Goal: Check status: Check status

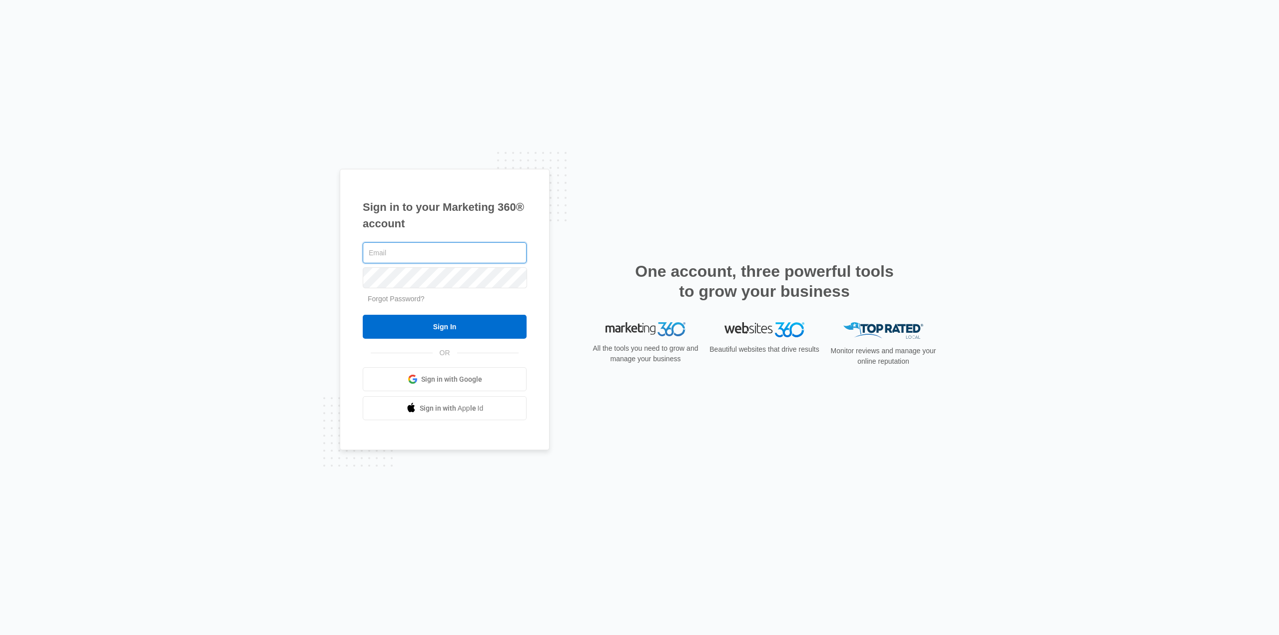
type input "[PERSON_NAME][EMAIL_ADDRESS][DOMAIN_NAME]"
click at [440, 320] on input "Sign In" at bounding box center [445, 327] width 164 height 24
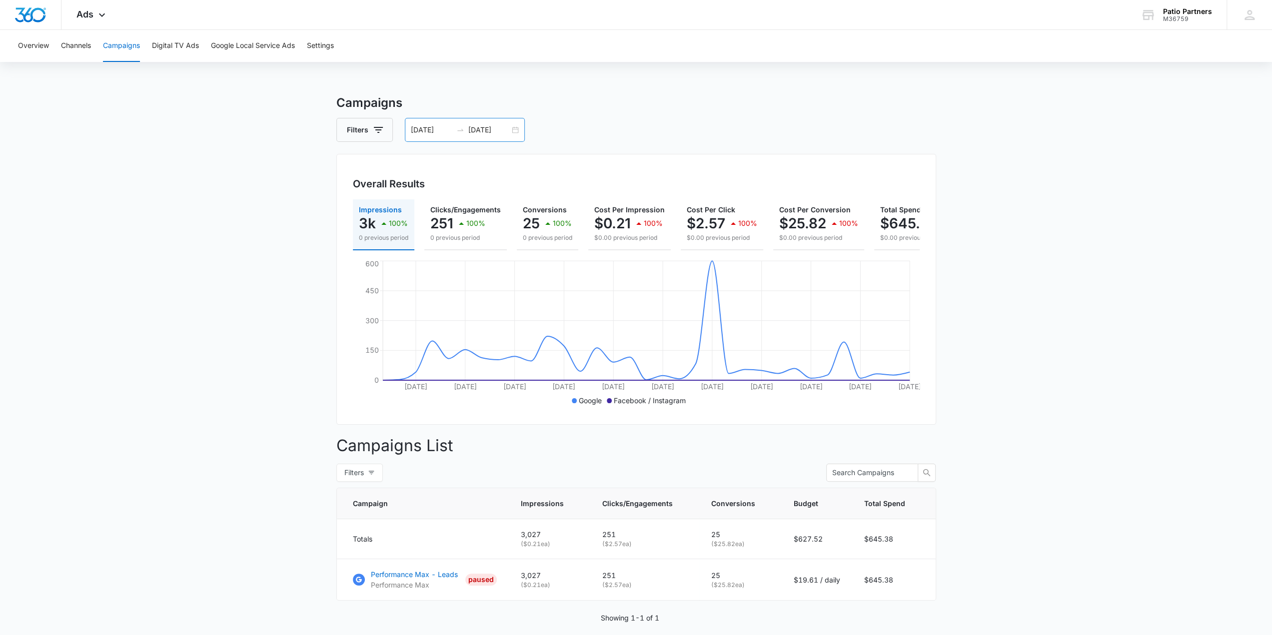
click at [496, 135] on div "[DATE] [DATE]" at bounding box center [465, 130] width 120 height 24
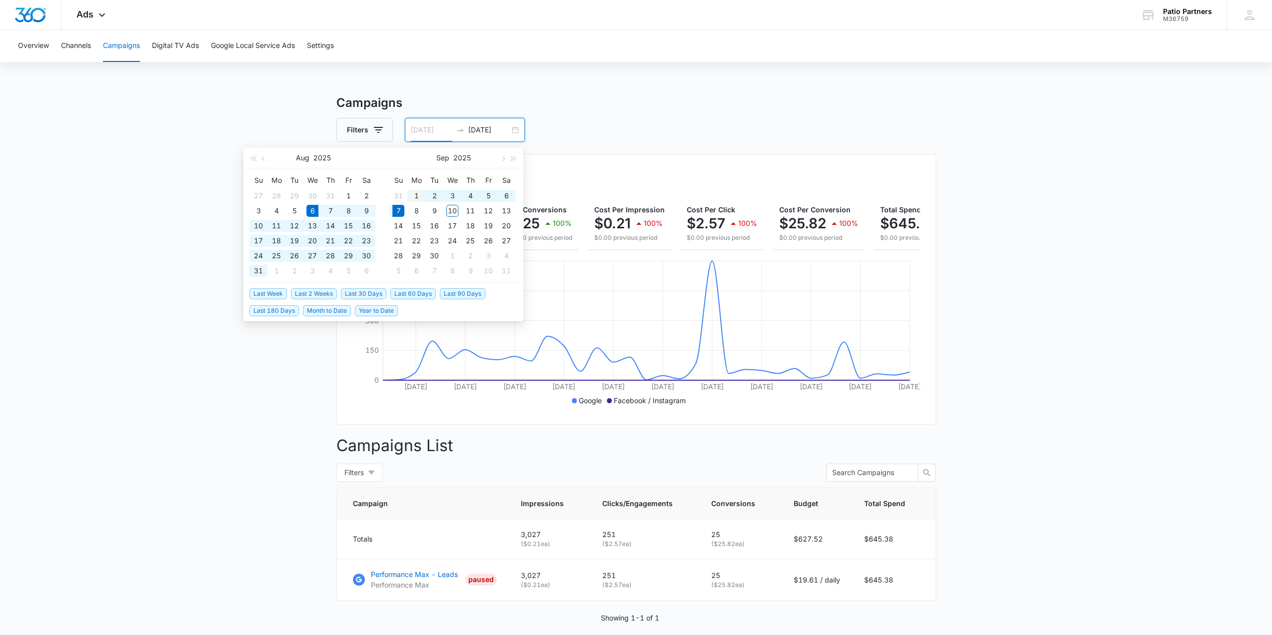
type input "[DATE]"
click at [417, 198] on div "1" at bounding box center [416, 196] width 12 height 12
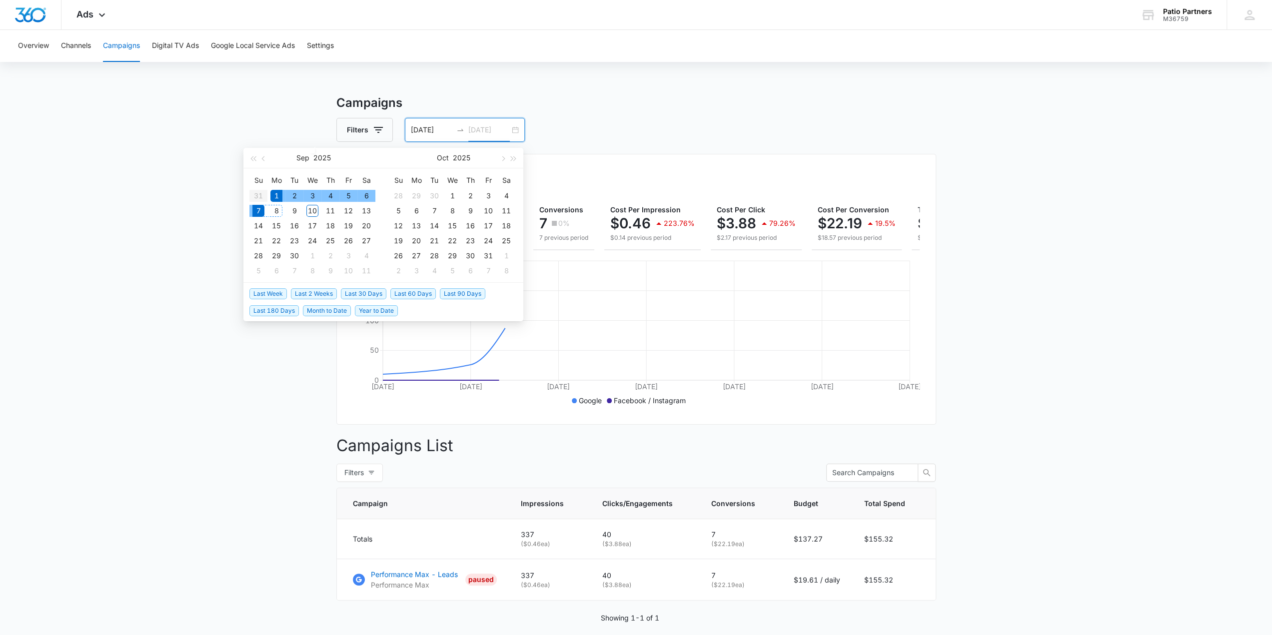
type input "[DATE]"
click at [260, 213] on div "7" at bounding box center [258, 211] width 12 height 12
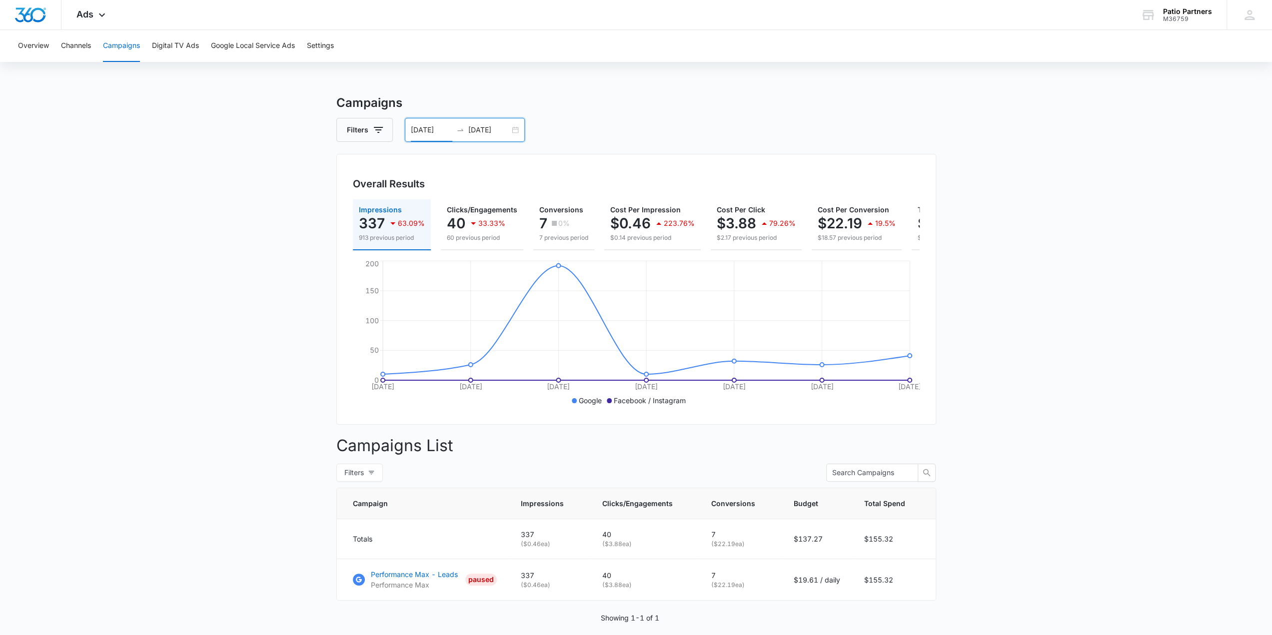
click at [434, 130] on input "[DATE]" at bounding box center [431, 129] width 41 height 11
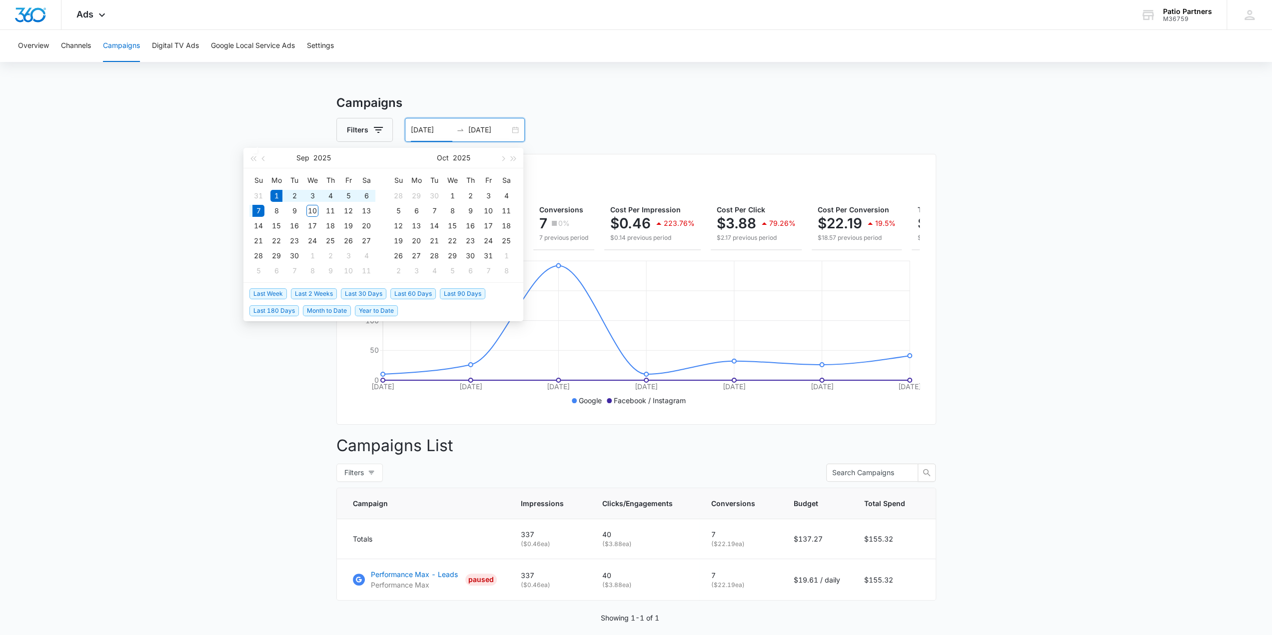
click at [434, 130] on input "[DATE]" at bounding box center [431, 129] width 41 height 11
click at [265, 160] on button "button" at bounding box center [263, 158] width 11 height 20
type input "[DATE]"
click at [278, 257] on div "25" at bounding box center [276, 256] width 12 height 12
type input "[DATE]"
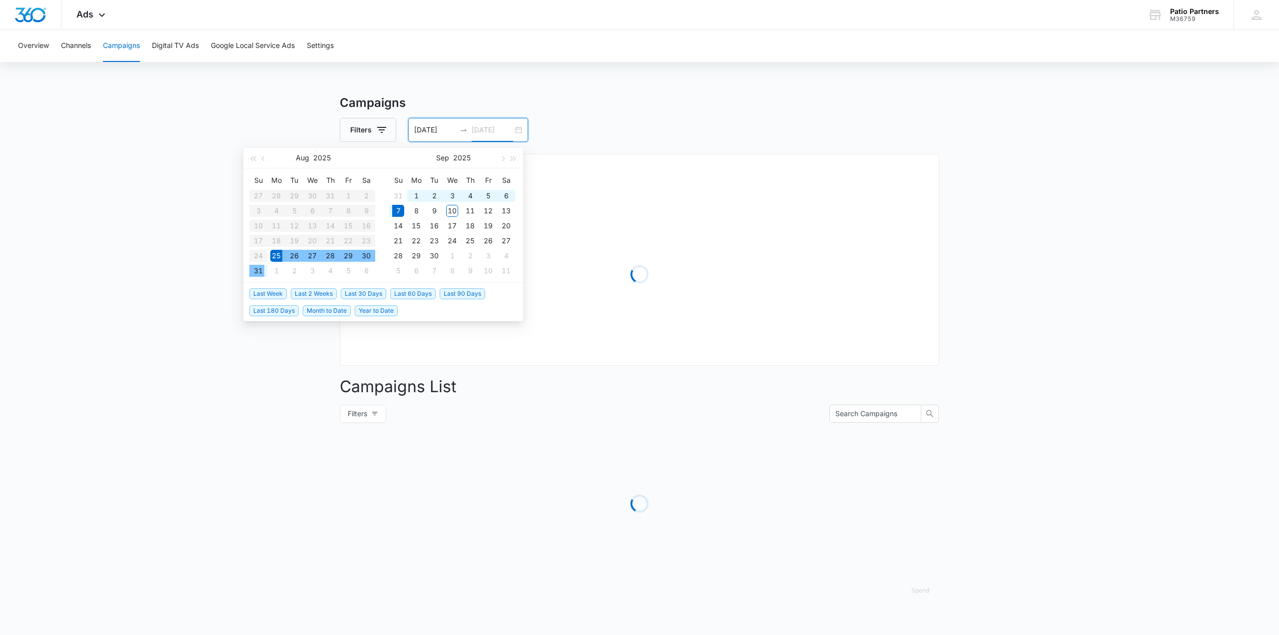
click at [260, 271] on div "31" at bounding box center [258, 271] width 12 height 12
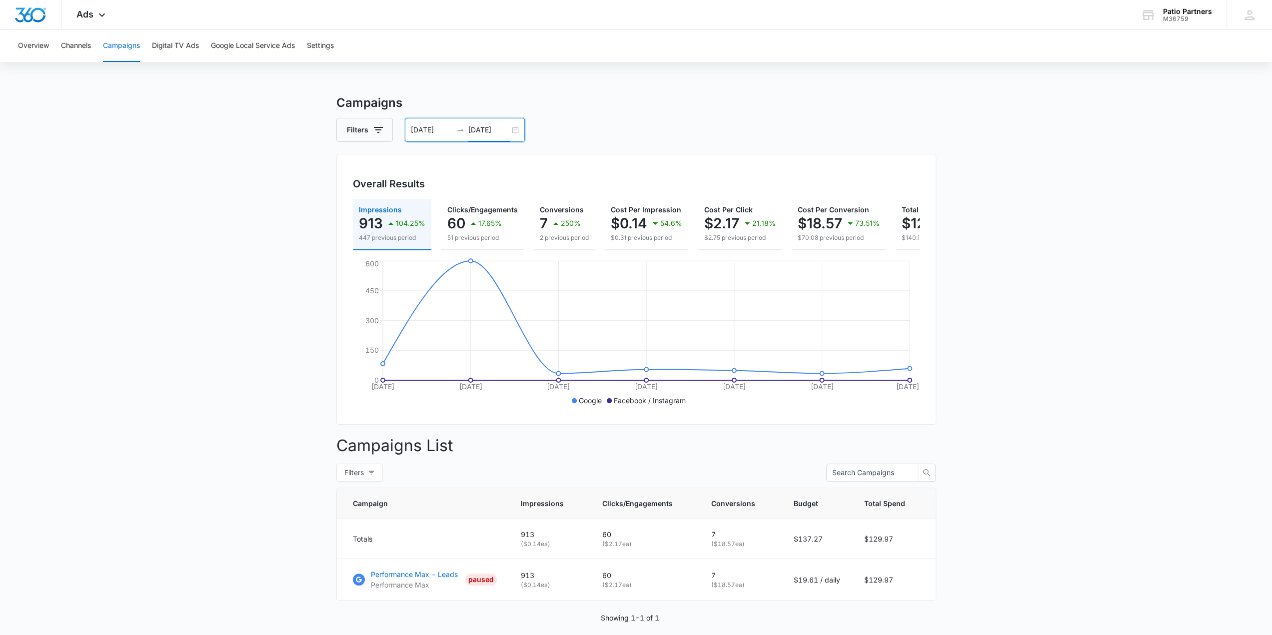
click at [415, 132] on input "[DATE]" at bounding box center [431, 129] width 41 height 11
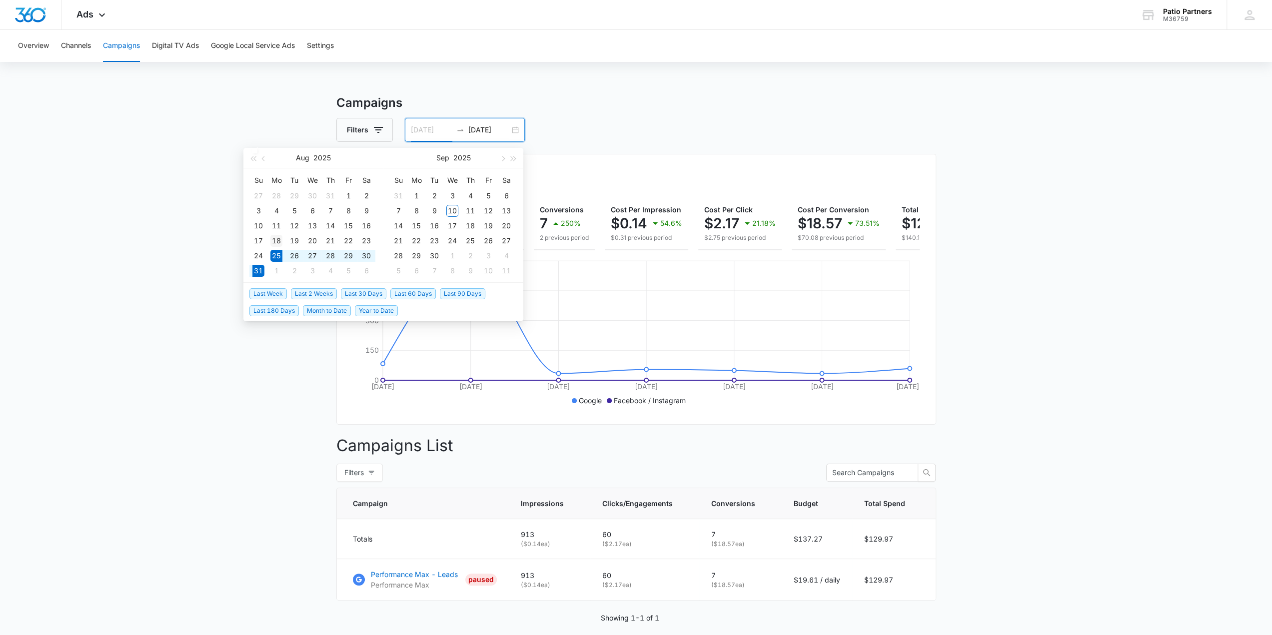
type input "[DATE]"
click at [273, 239] on div "18" at bounding box center [276, 241] width 12 height 12
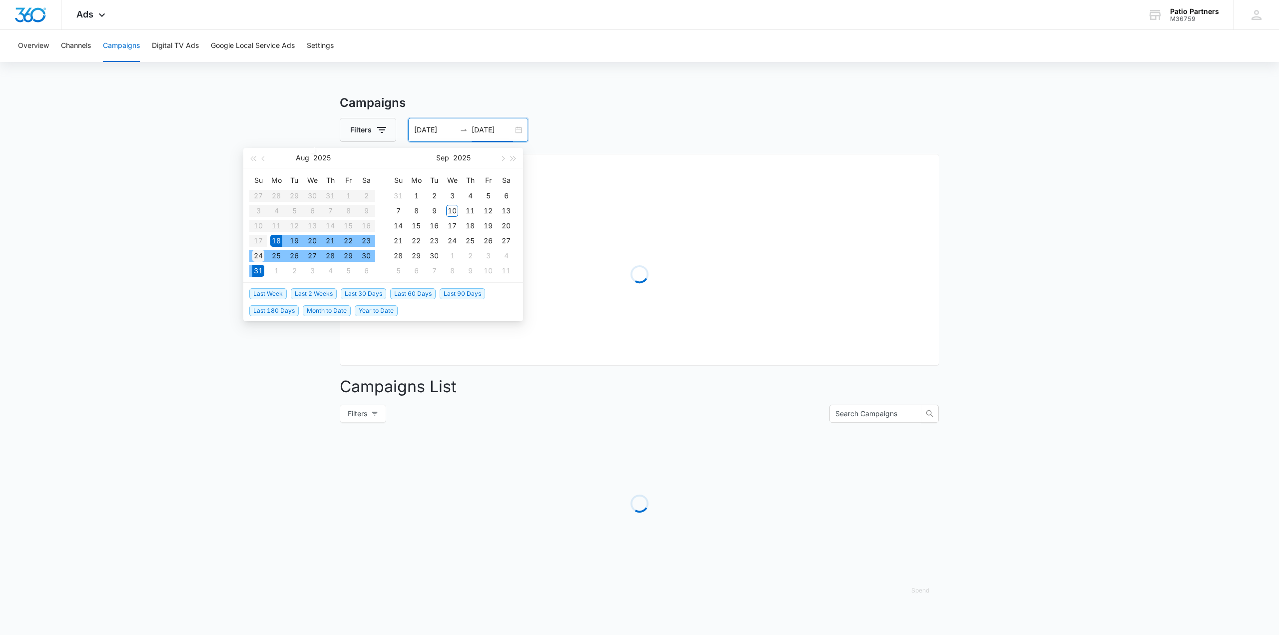
type input "[DATE]"
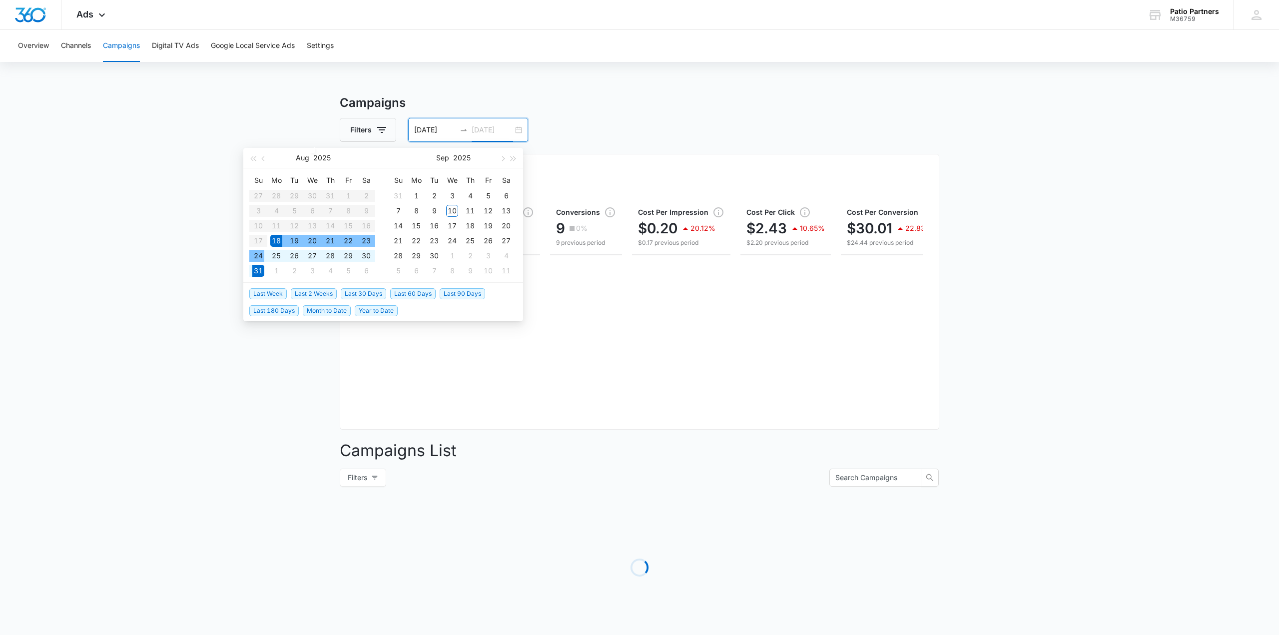
click at [259, 252] on div "24" at bounding box center [258, 256] width 12 height 12
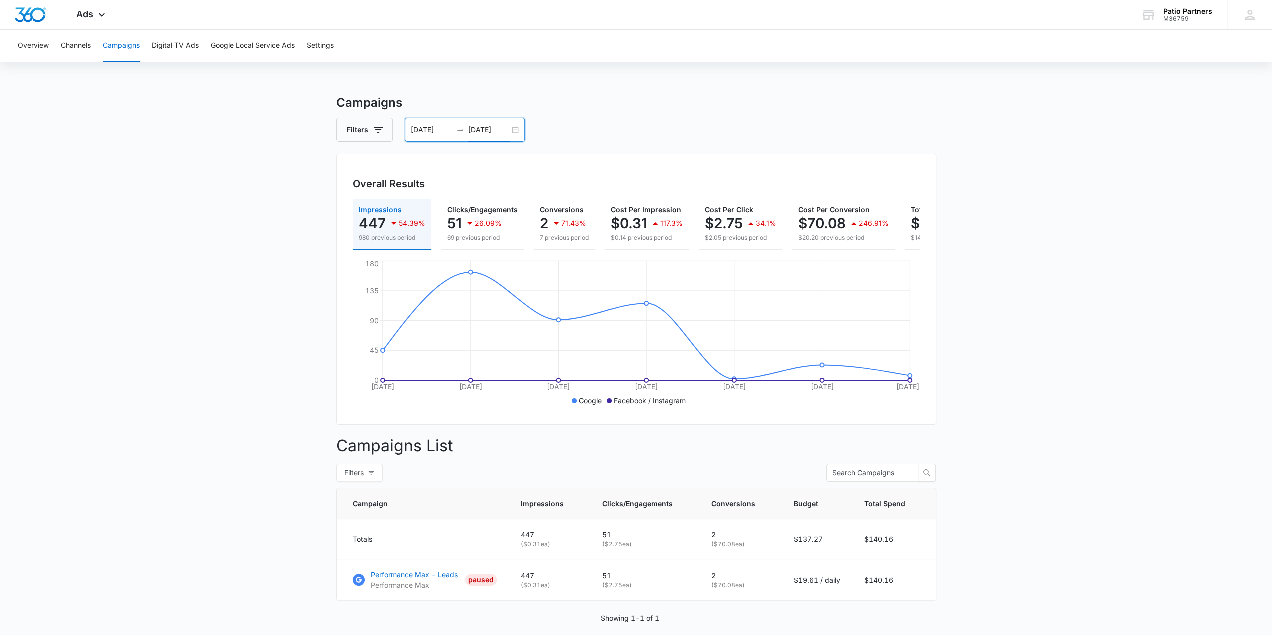
click at [423, 135] on div "[DATE] [DATE]" at bounding box center [465, 130] width 120 height 24
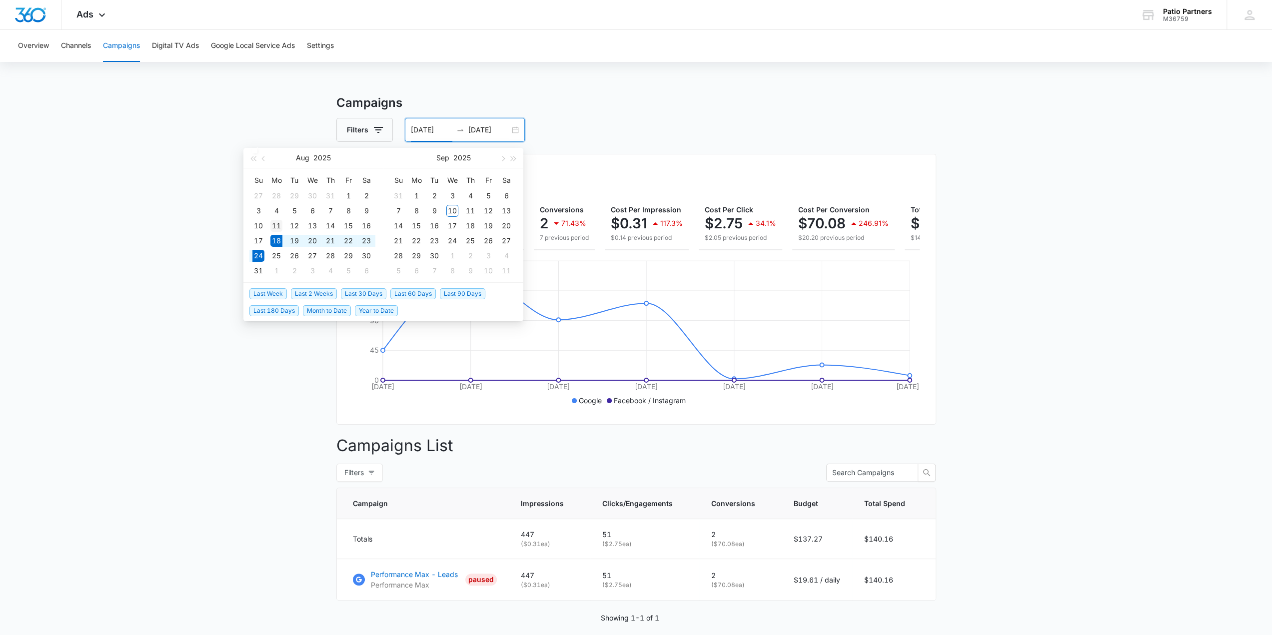
type input "[DATE]"
click at [277, 220] on div "11" at bounding box center [276, 226] width 12 height 12
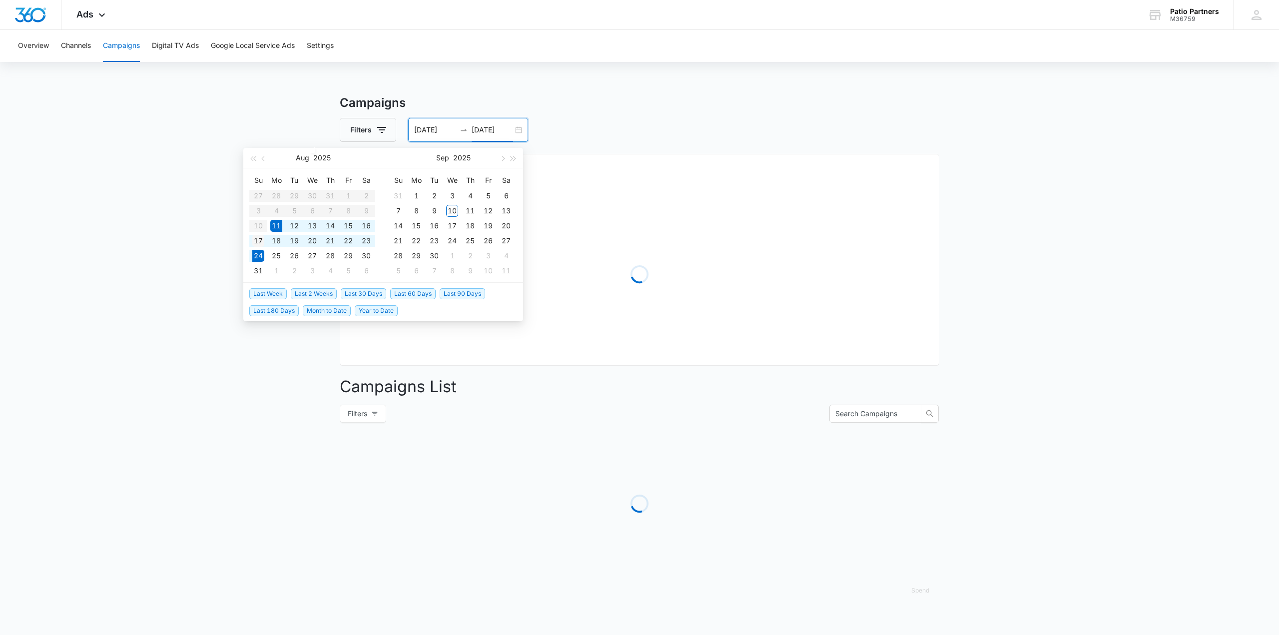
type input "[DATE]"
click at [258, 238] on div "17" at bounding box center [258, 241] width 12 height 12
